Goal: Information Seeking & Learning: Stay updated

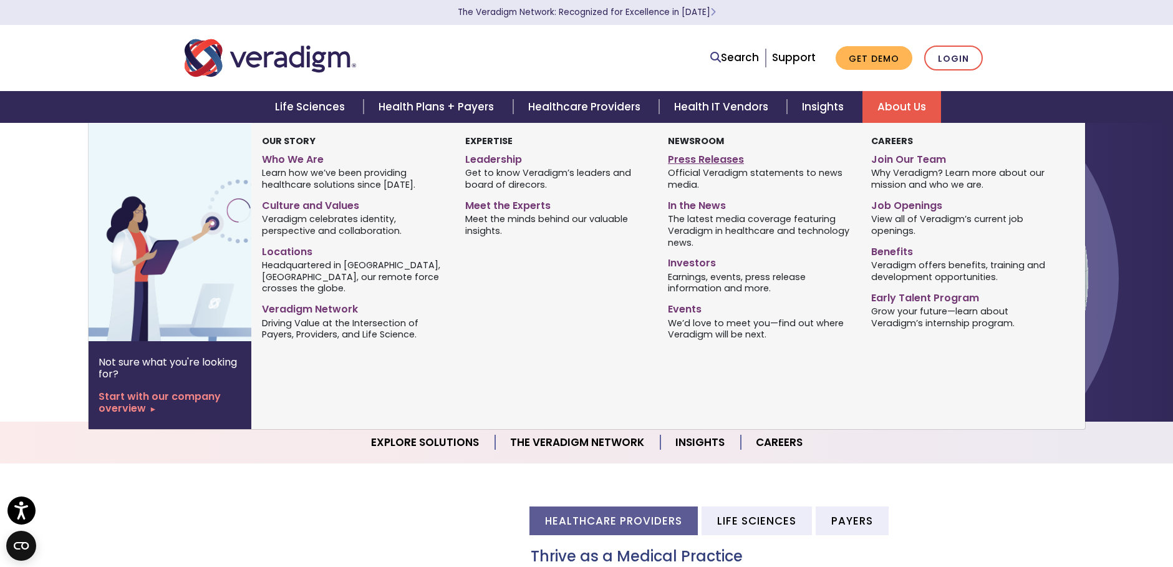
click at [702, 157] on link "Press Releases" at bounding box center [760, 157] width 184 height 18
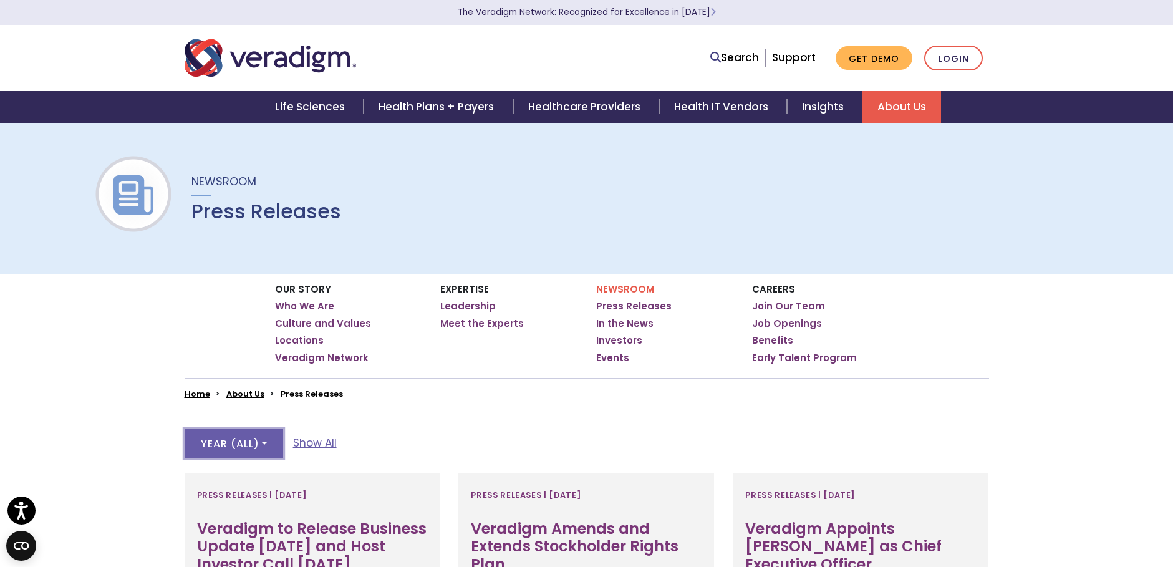
click at [262, 446] on button "Year ( All )" at bounding box center [234, 443] width 99 height 29
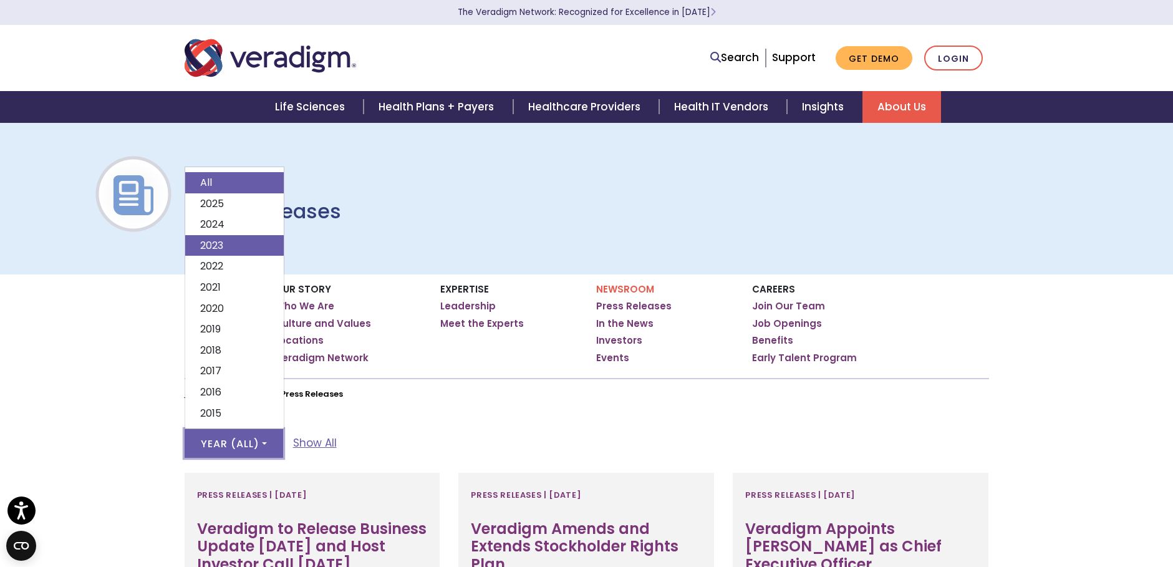
click at [233, 253] on link "2023" at bounding box center [234, 244] width 99 height 21
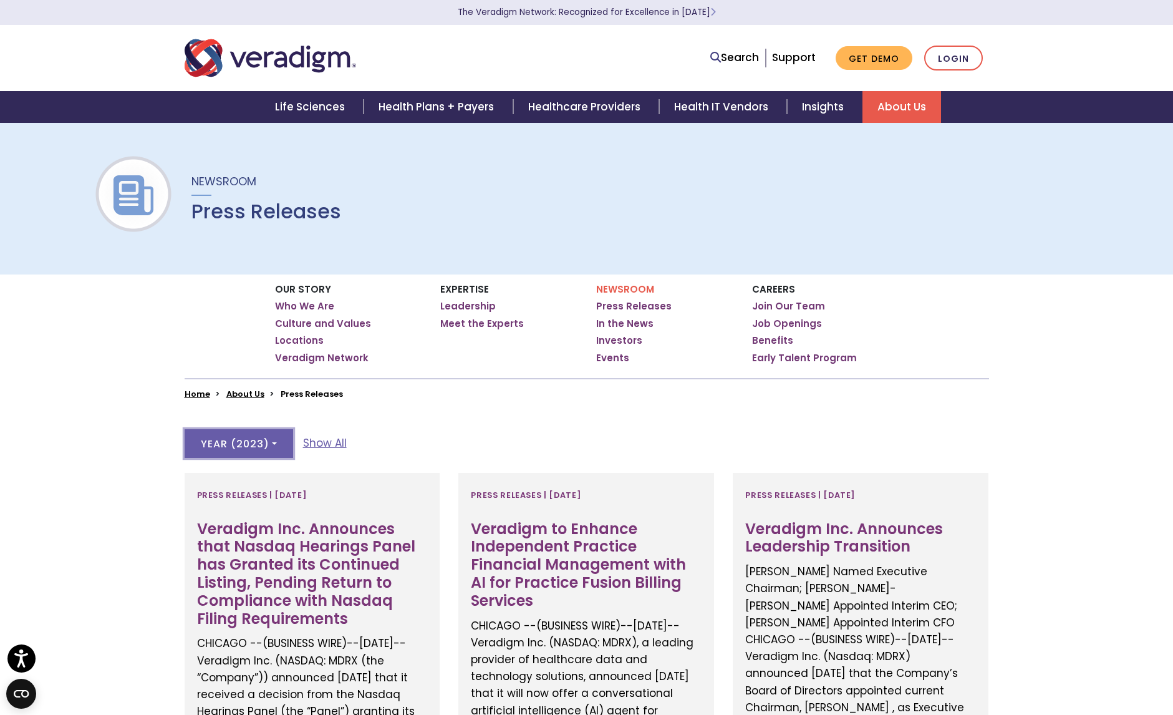
click at [277, 442] on button "Year ( 2023 )" at bounding box center [239, 443] width 109 height 29
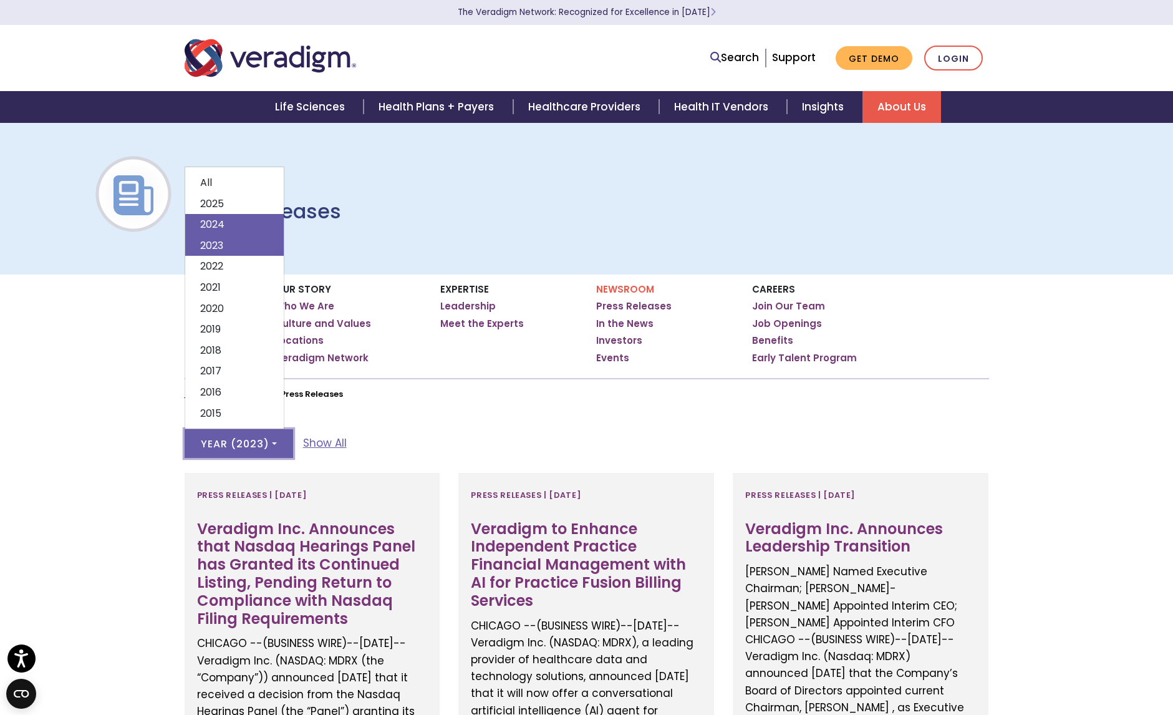
click at [256, 225] on link "2024" at bounding box center [234, 224] width 99 height 21
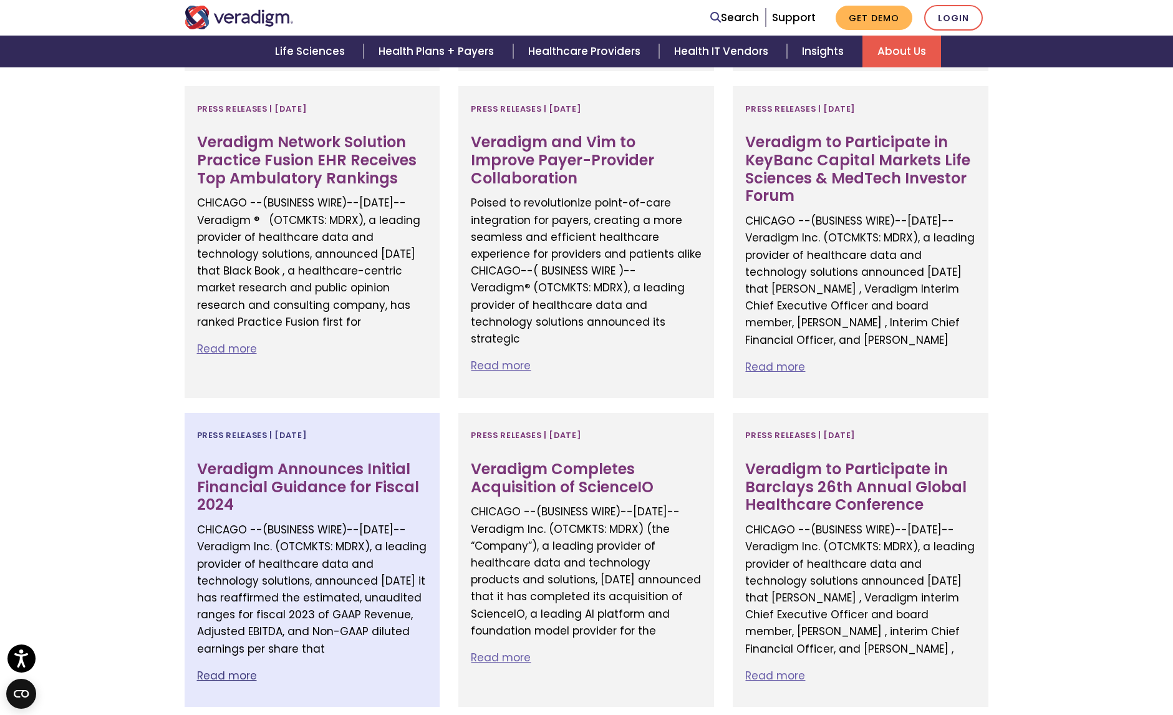
scroll to position [1684, 0]
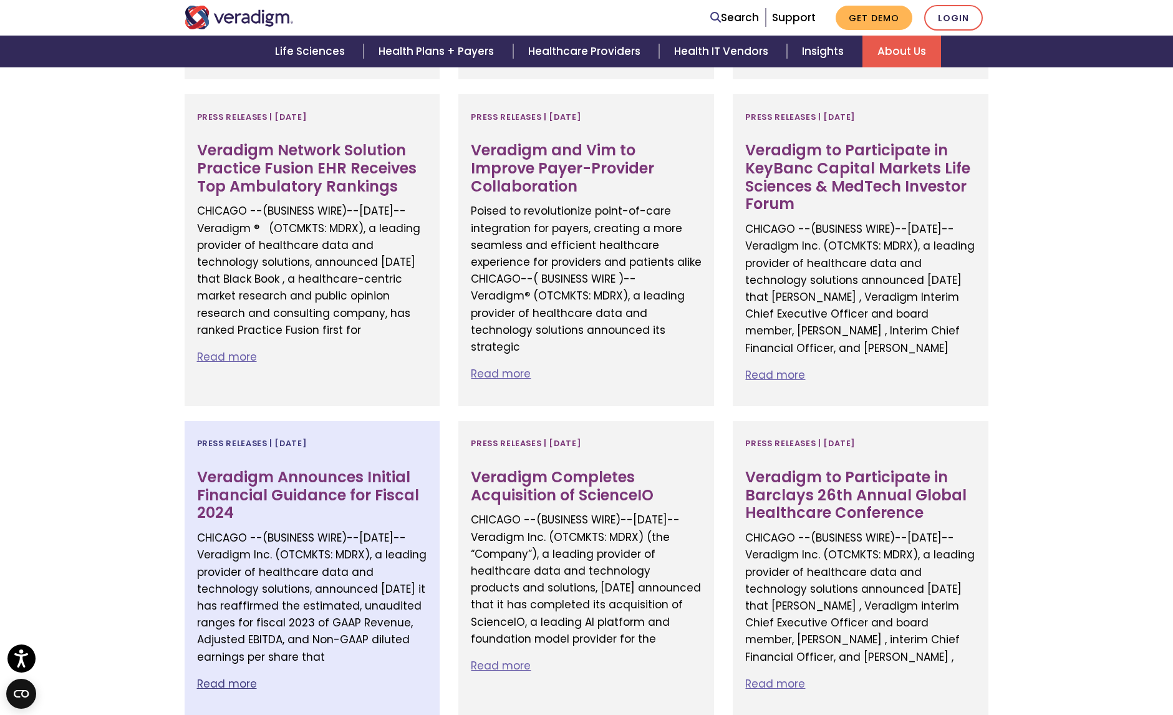
click at [277, 468] on h3 "Veradigm Announces Initial Financial Guidance for Fiscal 2024" at bounding box center [312, 495] width 231 height 54
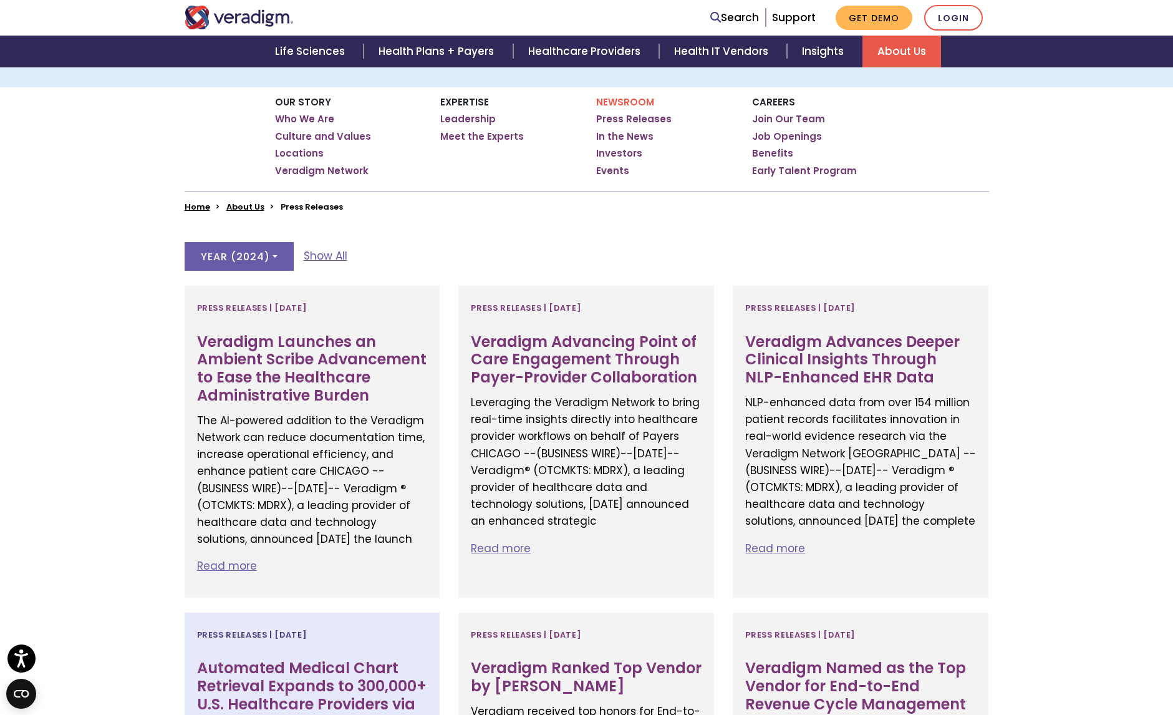
scroll to position [0, 0]
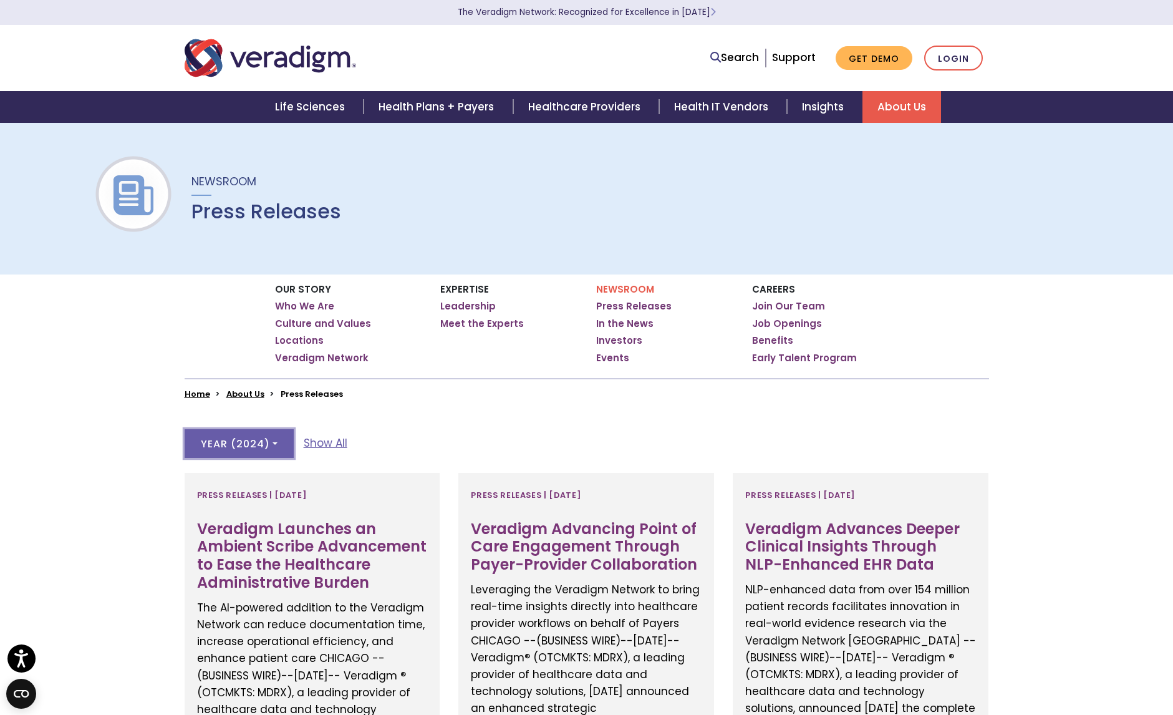
click at [280, 443] on button "Year ( 2024 )" at bounding box center [239, 443] width 109 height 29
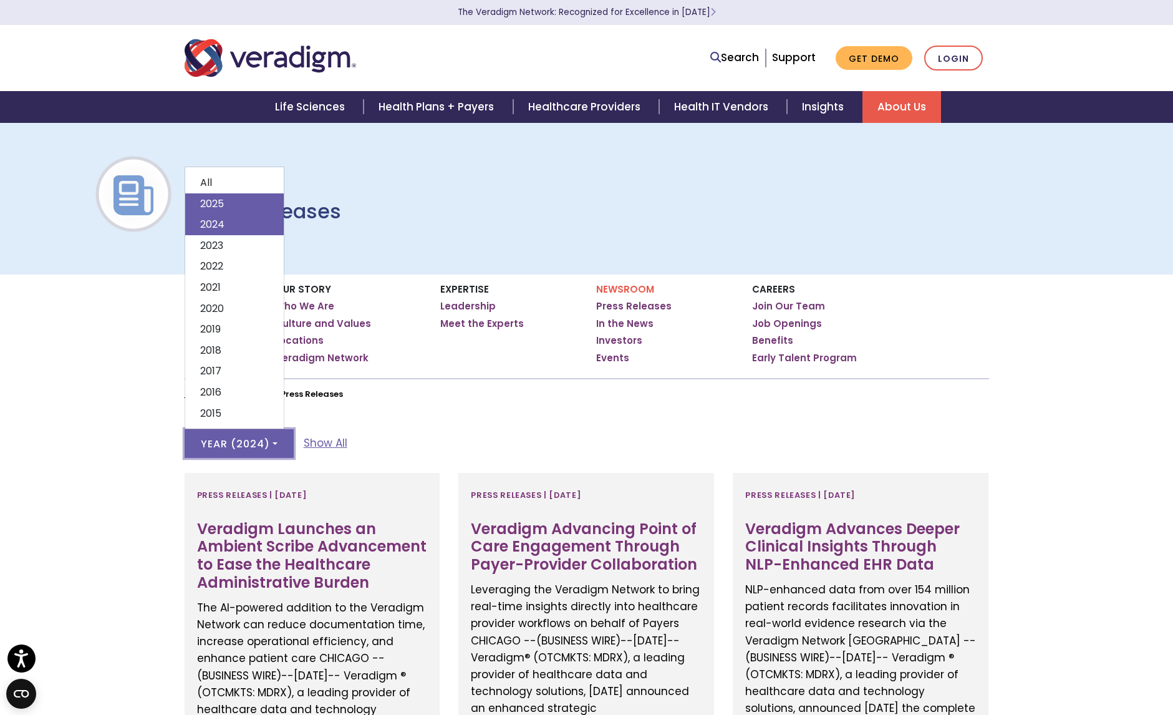
click at [254, 200] on link "2025" at bounding box center [234, 203] width 99 height 21
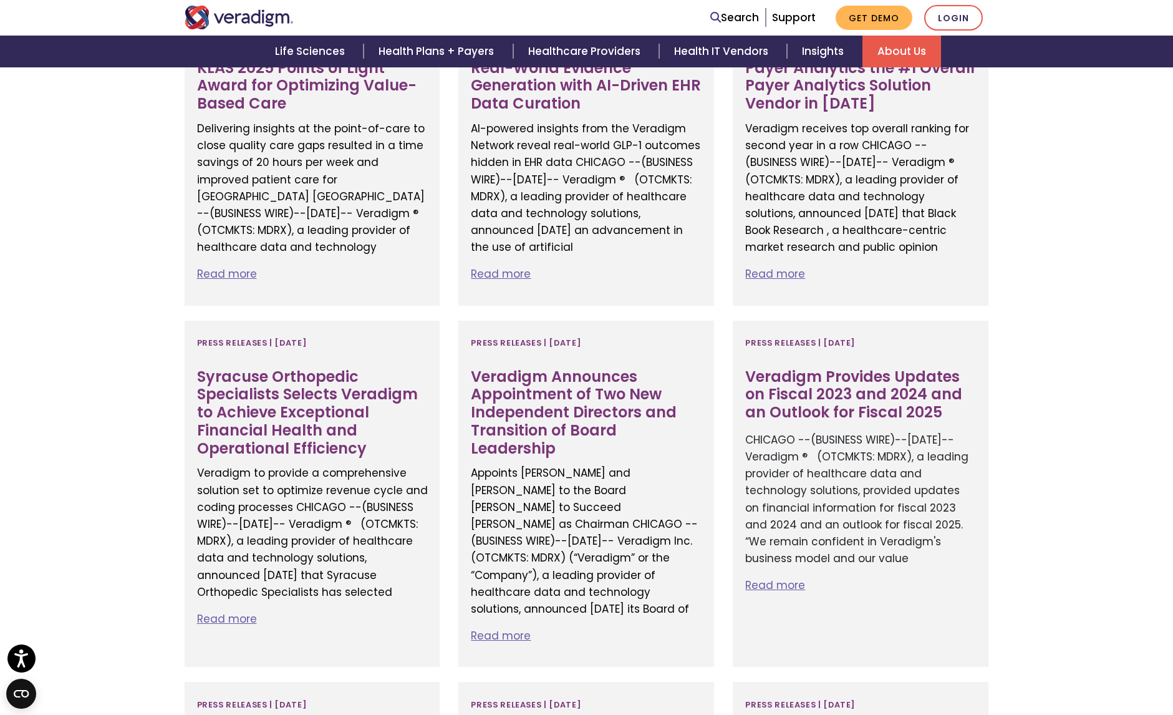
scroll to position [1123, 0]
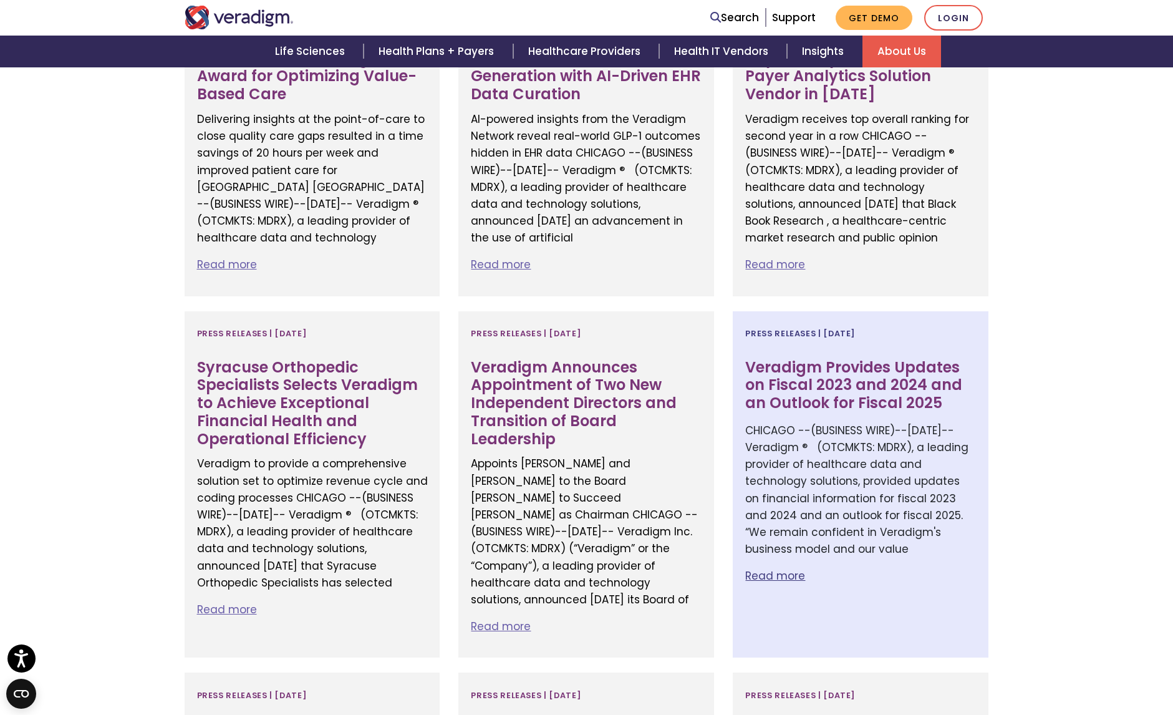
click at [823, 359] on h3 "Veradigm Provides Updates on Fiscal 2023 and 2024 and an Outlook for Fiscal 2025" at bounding box center [860, 386] width 231 height 54
